Goal: Information Seeking & Learning: Learn about a topic

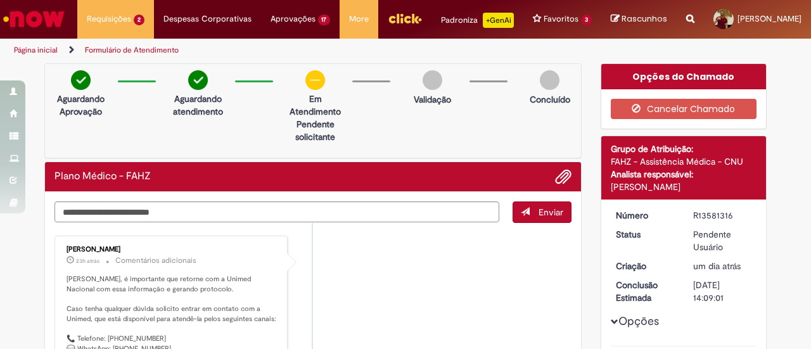
click at [157, 307] on p "[PERSON_NAME], é importante que retorne com a Unimed Nacional com essa informaç…" at bounding box center [172, 333] width 211 height 119
click at [153, 304] on p "[PERSON_NAME], é importante que retorne com a Unimed Nacional com essa informaç…" at bounding box center [172, 333] width 211 height 119
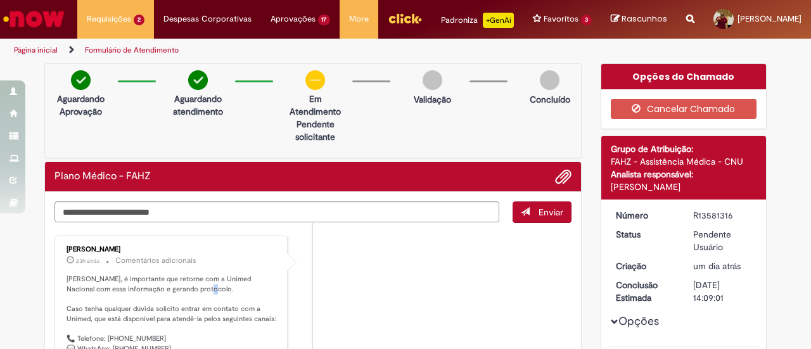
click at [153, 304] on p "[PERSON_NAME], é importante que retorne com a Unimed Nacional com essa informaç…" at bounding box center [172, 333] width 211 height 119
click at [151, 295] on p "[PERSON_NAME], é importante que retorne com a Unimed Nacional com essa informaç…" at bounding box center [172, 333] width 211 height 119
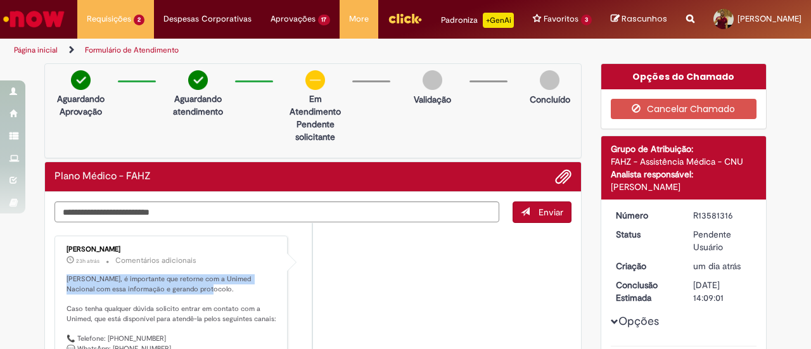
click at [151, 295] on p "[PERSON_NAME], é importante que retorne com a Unimed Nacional com essa informaç…" at bounding box center [172, 333] width 211 height 119
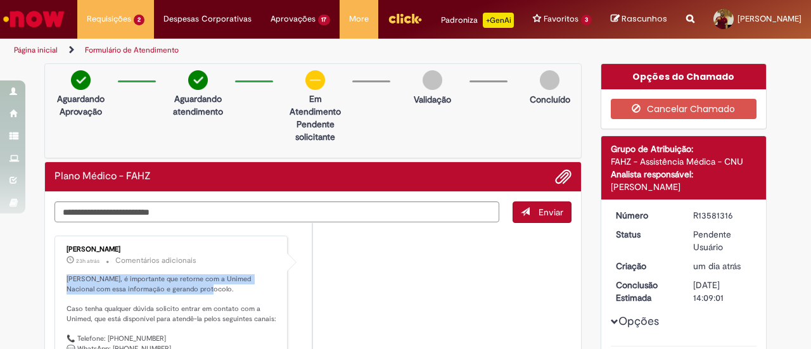
click at [151, 295] on p "[PERSON_NAME], é importante que retorne com a Unimed Nacional com essa informaç…" at bounding box center [172, 333] width 211 height 119
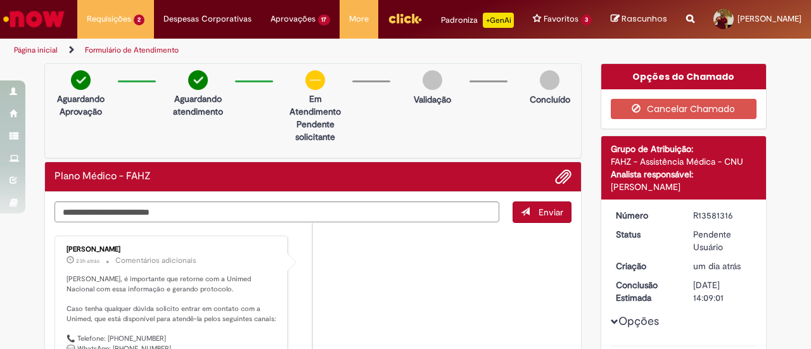
click at [155, 328] on p "[PERSON_NAME], é importante que retorne com a Unimed Nacional com essa informaç…" at bounding box center [172, 333] width 211 height 119
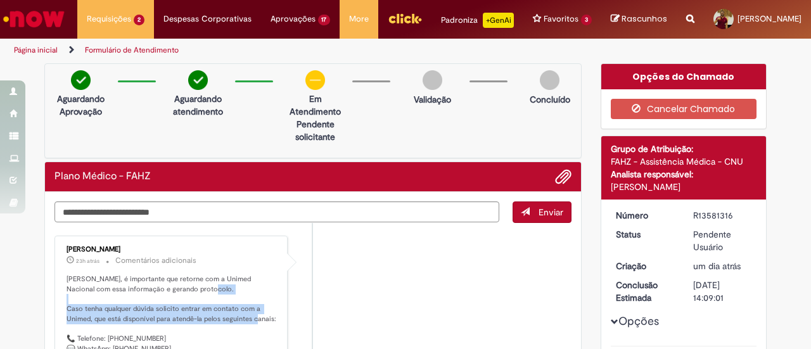
click at [155, 328] on p "[PERSON_NAME], é importante que retorne com a Unimed Nacional com essa informaç…" at bounding box center [172, 333] width 211 height 119
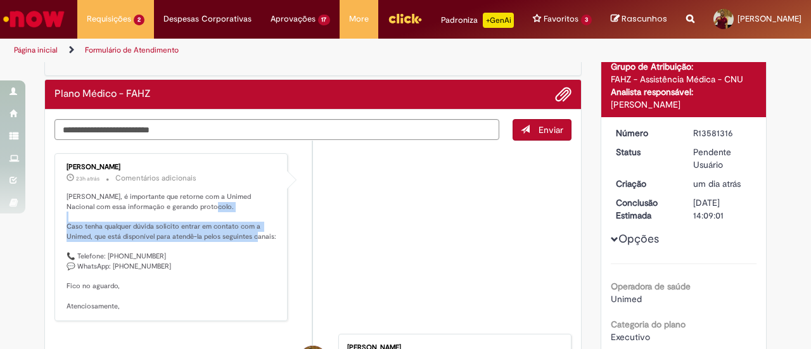
scroll to position [78, 0]
